Goal: Task Accomplishment & Management: Use online tool/utility

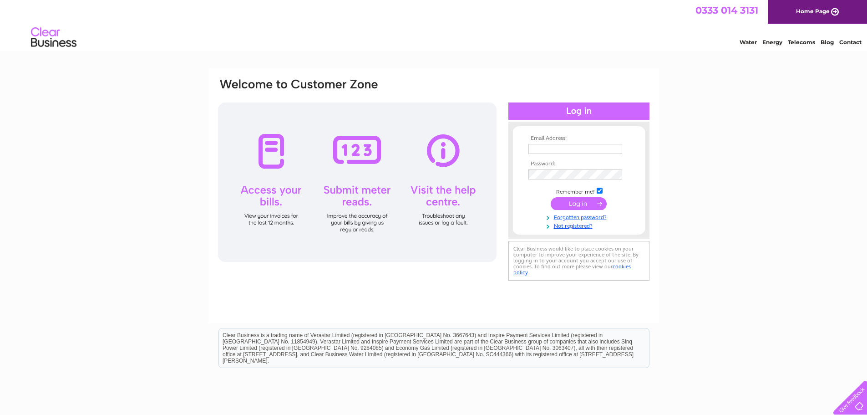
type input "office@wearehopechurch.net"
click at [584, 203] on input "submit" at bounding box center [579, 203] width 56 height 13
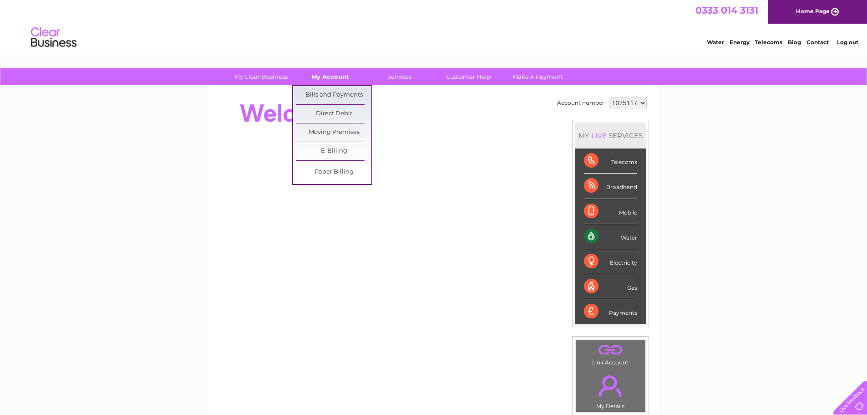
click at [333, 76] on link "My Account" at bounding box center [330, 76] width 75 height 17
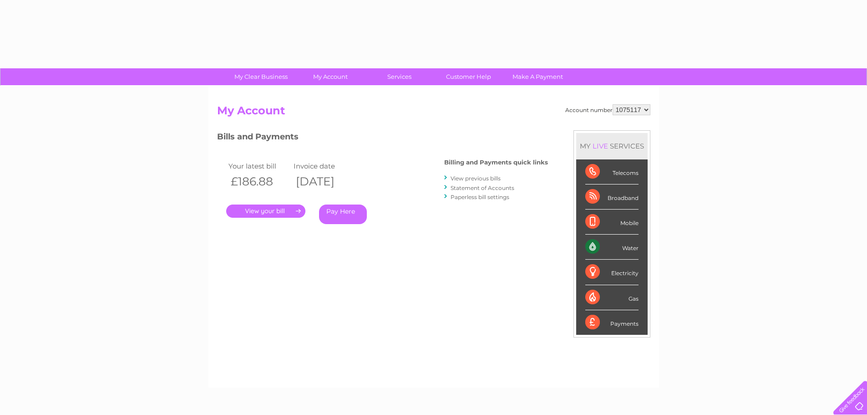
click at [327, 94] on div "Account number 1075117 My Account MY LIVE SERVICES Telecoms Broadband Mobile Wa…" at bounding box center [433, 236] width 451 height 301
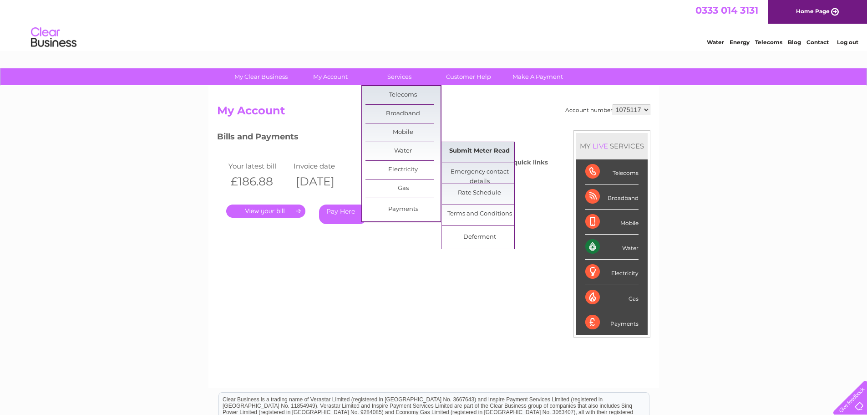
click at [472, 150] on link "Submit Meter Read" at bounding box center [479, 151] width 75 height 18
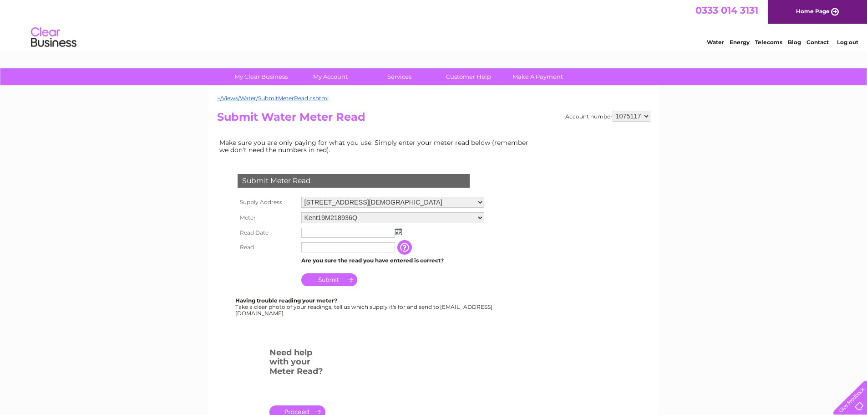
click at [400, 233] on img at bounding box center [398, 231] width 7 height 7
click at [322, 266] on td "1" at bounding box center [323, 271] width 15 height 10
type input "2025/09/01"
click at [325, 248] on input "text" at bounding box center [348, 247] width 95 height 11
type input "2116"
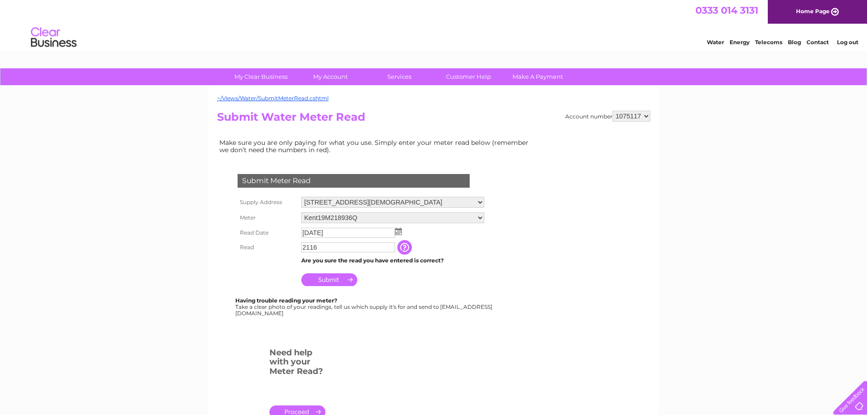
click at [462, 276] on td "Submit" at bounding box center [393, 277] width 188 height 22
click at [330, 275] on input "Submit" at bounding box center [329, 279] width 56 height 13
